Goal: Information Seeking & Learning: Learn about a topic

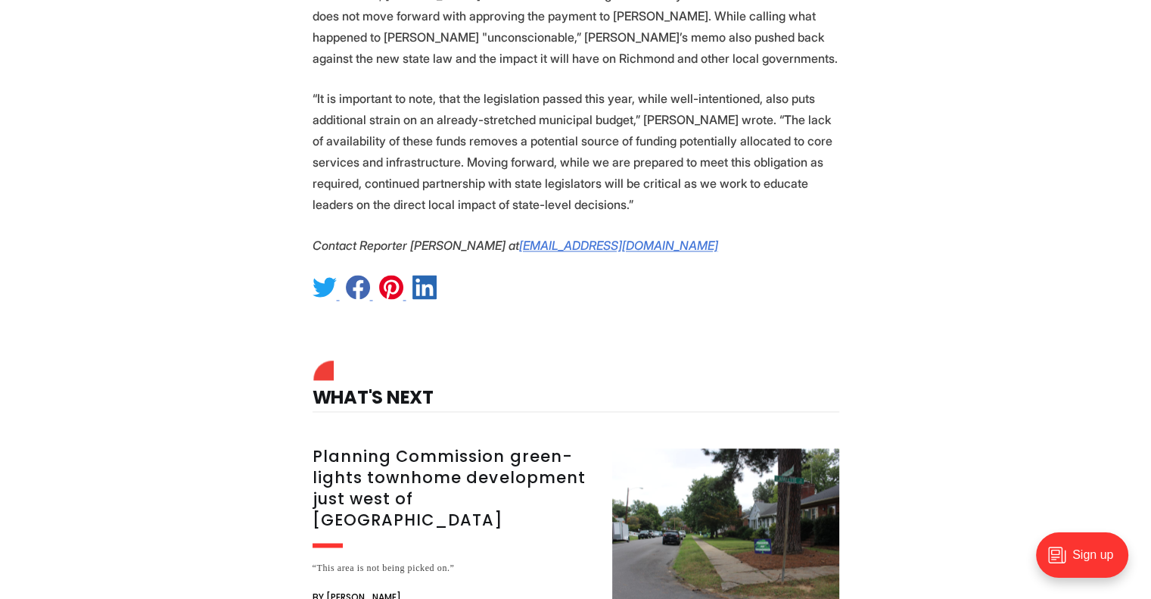
scroll to position [2422, 0]
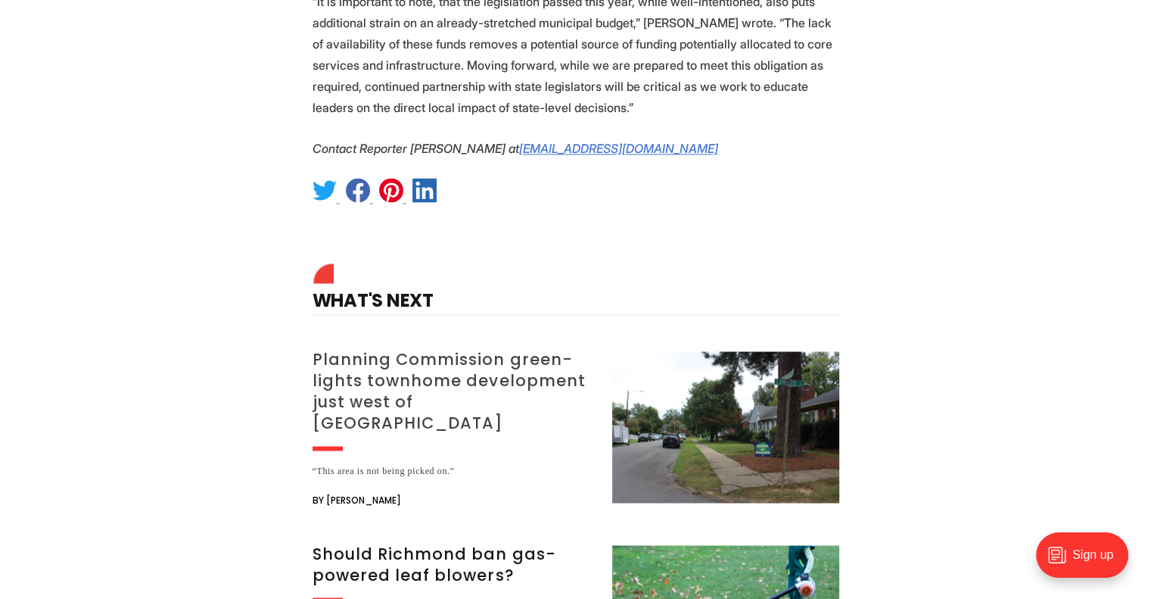
click at [509, 349] on h3 "Planning Commission green-lights townhome development just west of [GEOGRAPHIC_…" at bounding box center [454, 391] width 282 height 85
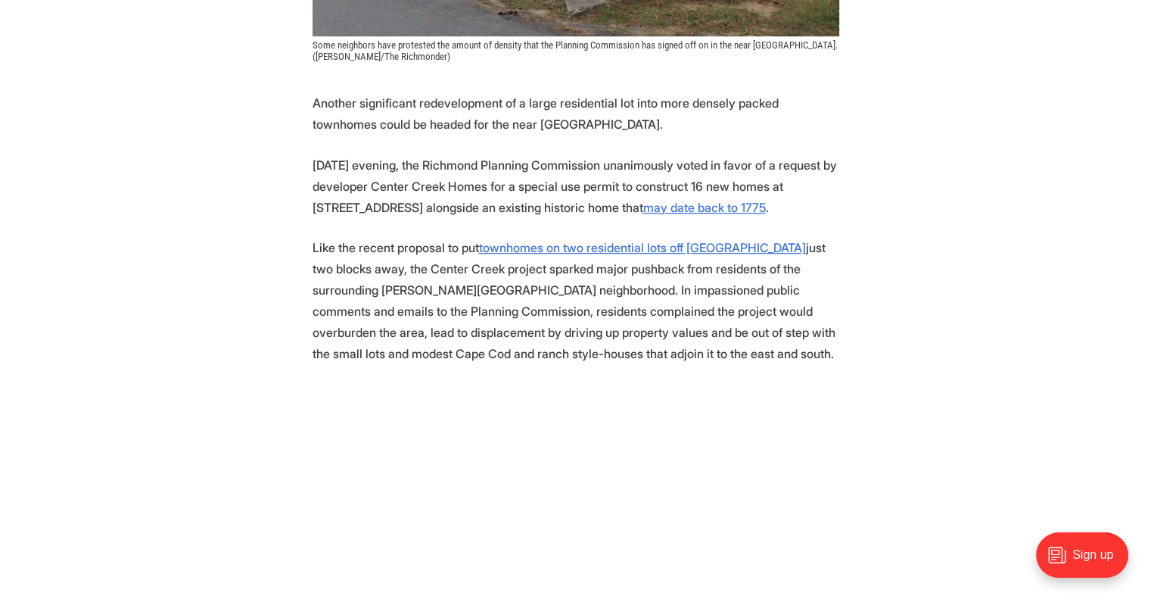
scroll to position [681, 0]
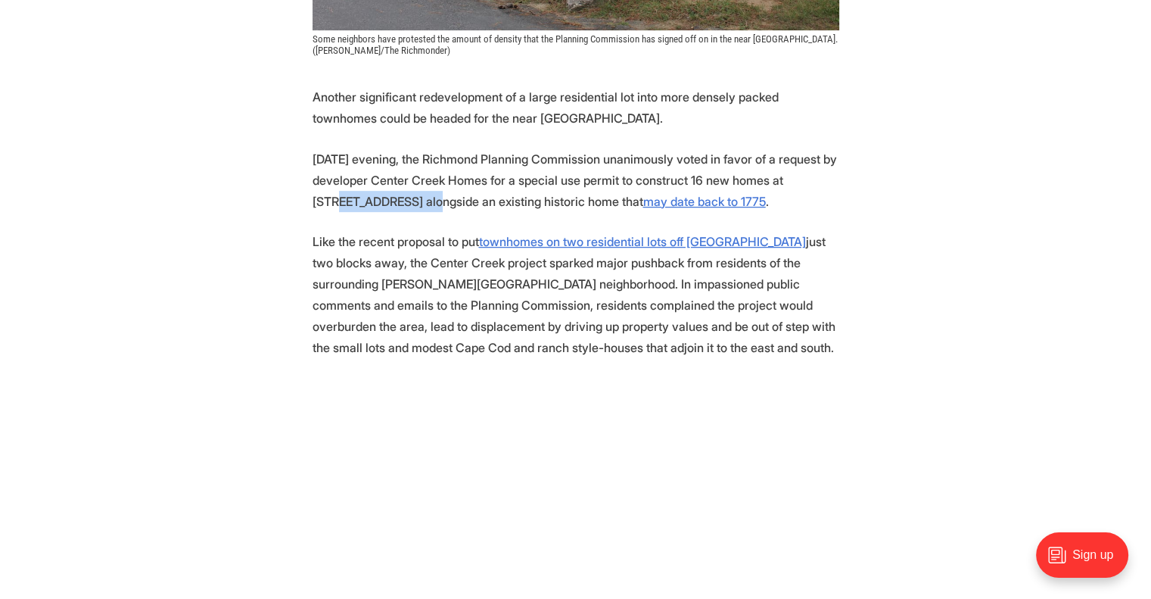
drag, startPoint x: 292, startPoint y: 195, endPoint x: 409, endPoint y: 195, distance: 116.6
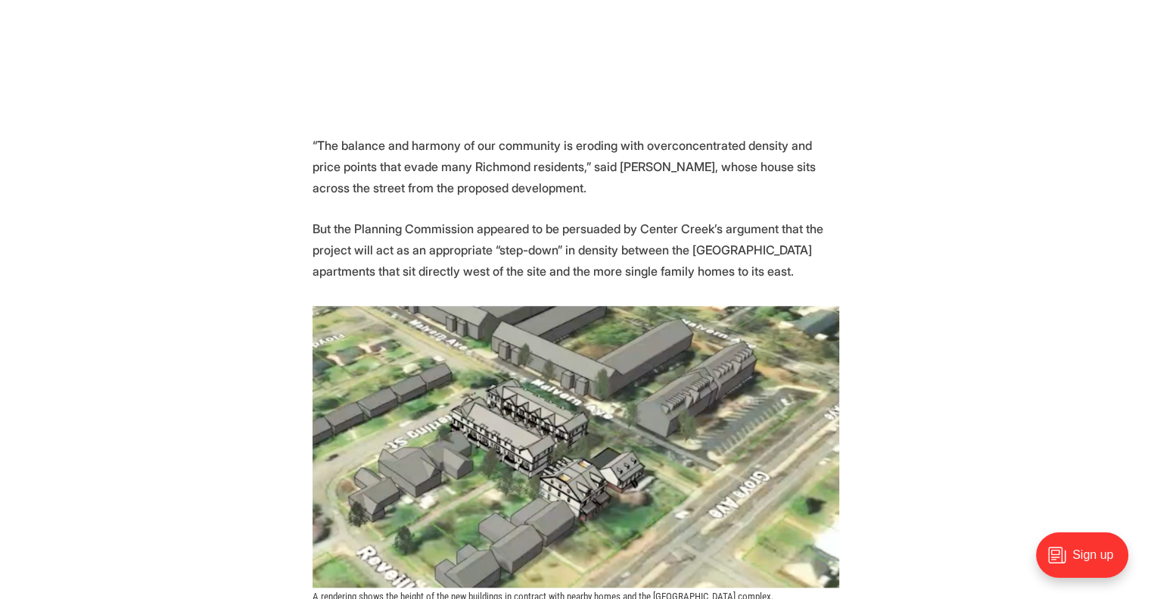
scroll to position [1287, 0]
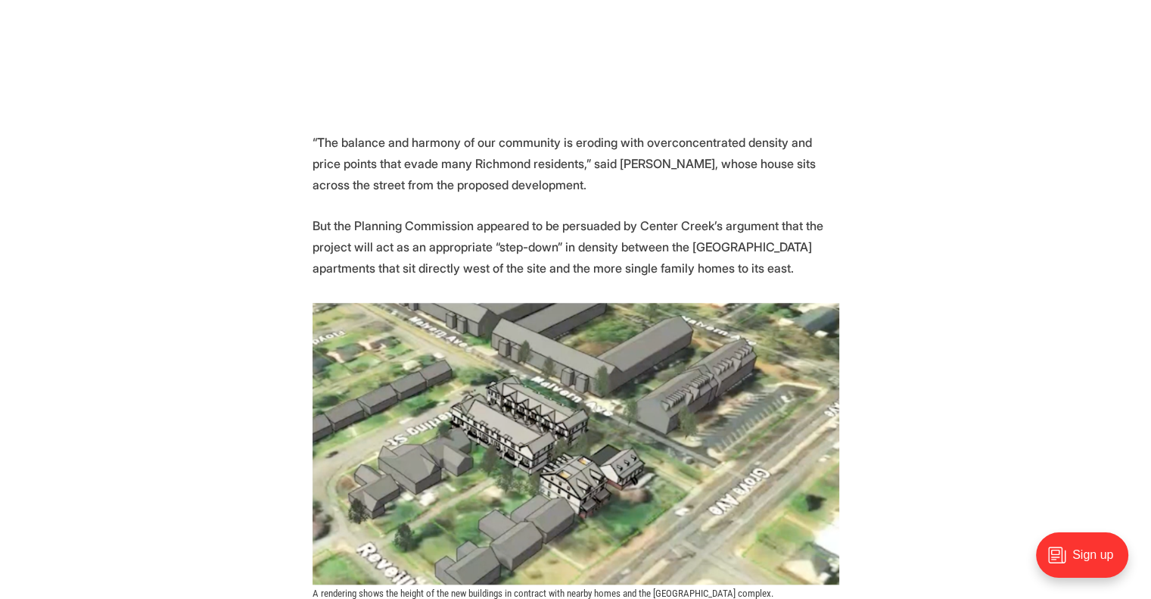
click at [609, 409] on img at bounding box center [576, 444] width 527 height 282
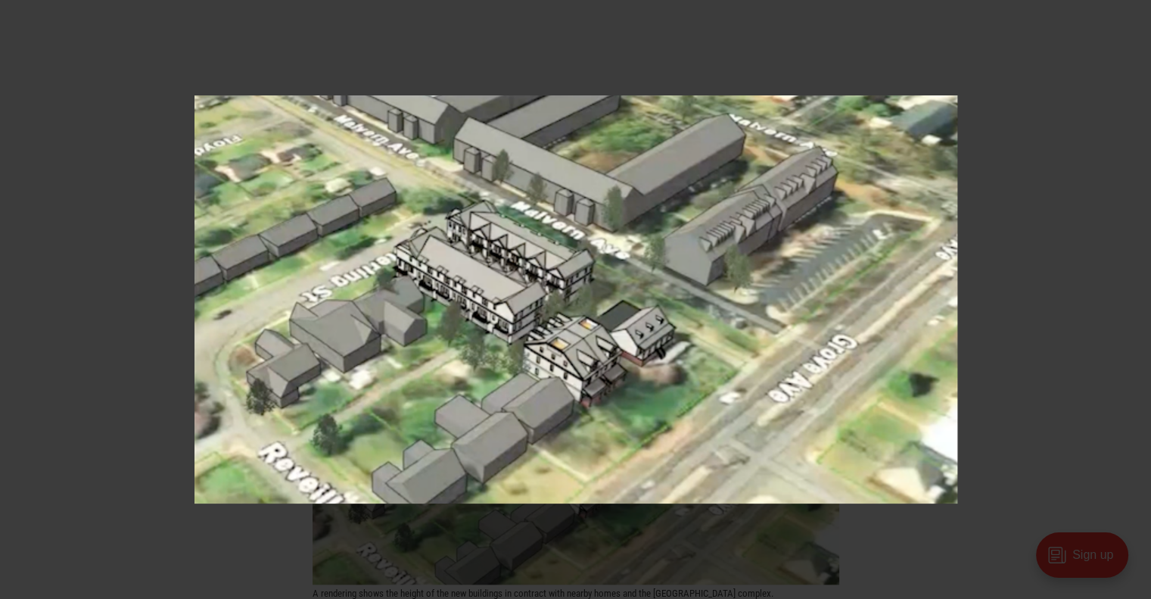
click at [51, 249] on div at bounding box center [575, 299] width 1151 height 599
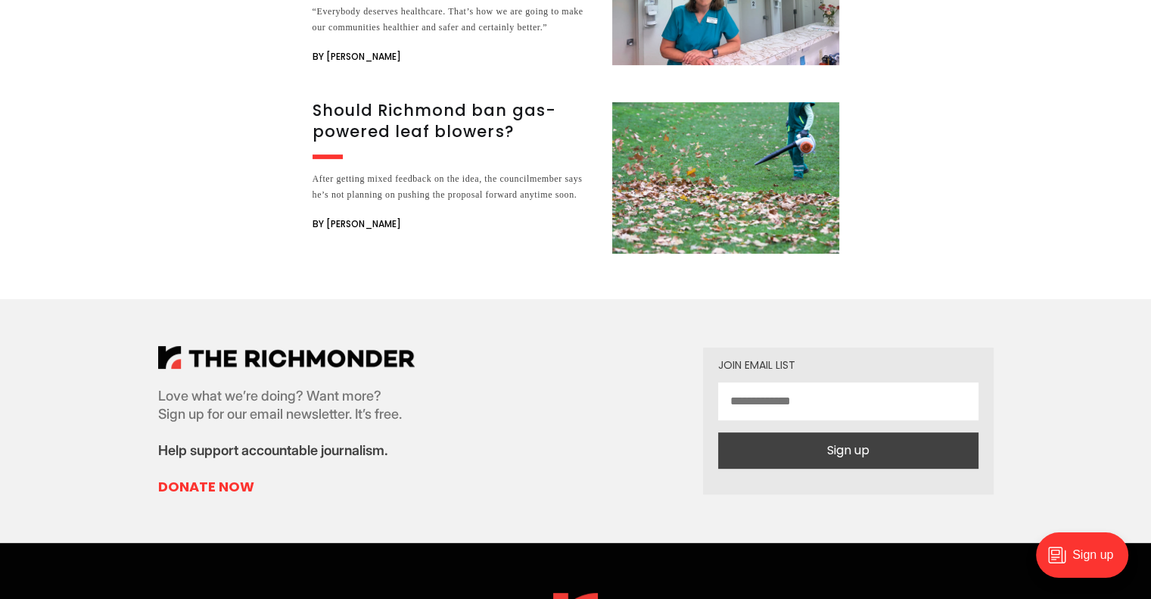
scroll to position [6282, 0]
